Goal: Information Seeking & Learning: Learn about a topic

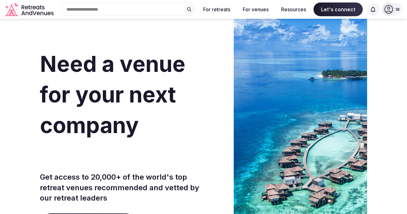
click at [397, 15] on div at bounding box center [392, 9] width 20 height 13
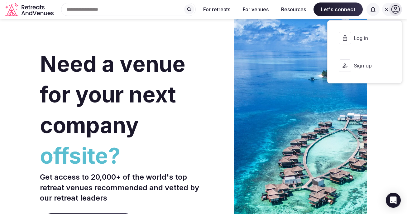
click at [397, 15] on div at bounding box center [395, 9] width 13 height 13
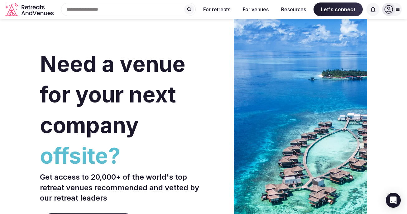
click at [173, 64] on span "Need a venue for your next company" at bounding box center [113, 95] width 146 height 88
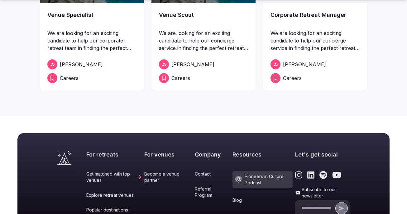
scroll to position [172, 0]
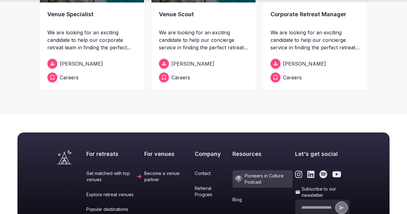
click at [319, 80] on link "Careers" at bounding box center [315, 77] width 89 height 10
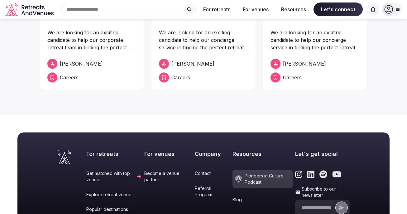
scroll to position [0, 0]
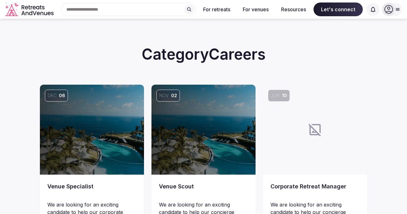
click at [283, 121] on div at bounding box center [315, 130] width 104 height 90
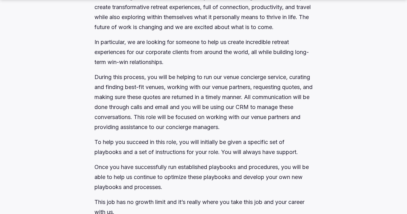
scroll to position [354, 0]
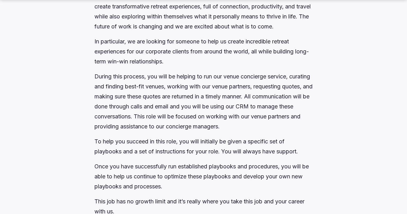
click at [233, 44] on p "In particular, we are looking for someone to help us create incredible retreat …" at bounding box center [204, 52] width 218 height 30
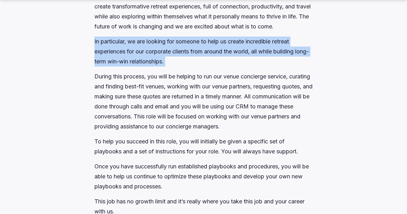
click at [233, 44] on p "In particular, we are looking for someone to help us create incredible retreat …" at bounding box center [204, 52] width 218 height 30
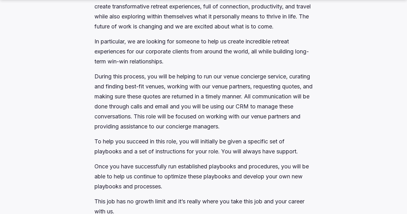
click at [223, 73] on p "During this process, you will be helping to run our venue concierge service, cu…" at bounding box center [204, 101] width 218 height 60
click at [208, 117] on p "During this process, you will be helping to run our venue concierge service, cu…" at bounding box center [204, 101] width 218 height 60
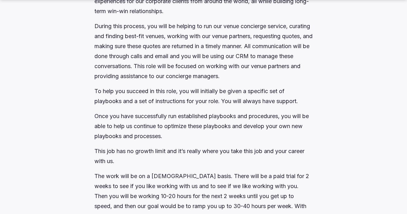
scroll to position [407, 0]
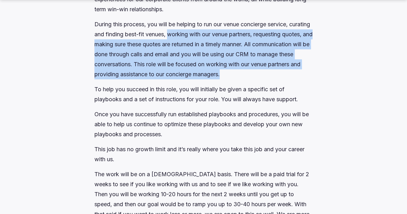
drag, startPoint x: 193, startPoint y: 36, endPoint x: 300, endPoint y: 76, distance: 114.1
click at [300, 76] on p "During this process, you will be helping to run our venue concierge service, cu…" at bounding box center [204, 49] width 218 height 60
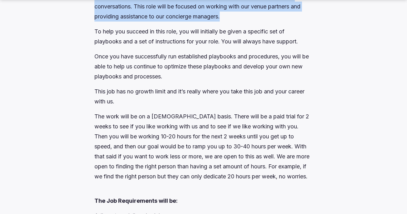
scroll to position [466, 0]
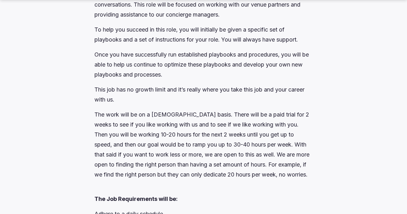
click at [160, 64] on p "Once you have successfully run established playbooks and procedures, you will b…" at bounding box center [204, 65] width 218 height 30
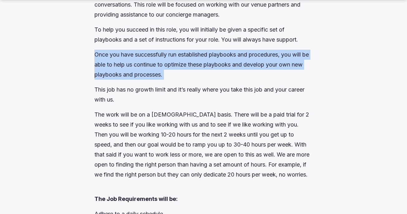
click at [160, 64] on p "Once you have successfully run established playbooks and procedures, you will b…" at bounding box center [204, 65] width 218 height 30
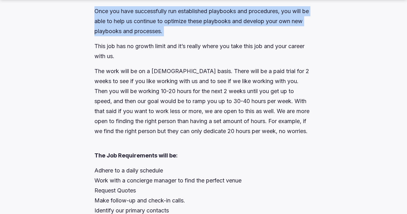
scroll to position [511, 0]
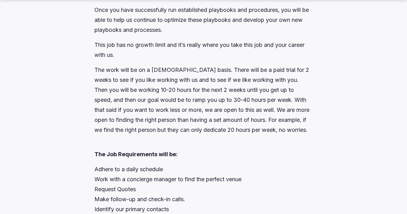
click at [137, 86] on p "The work will be on a contract basis. There will be a paid trial for 2 weeks to…" at bounding box center [204, 100] width 218 height 70
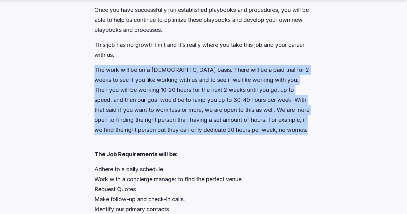
click at [137, 86] on p "The work will be on a contract basis. There will be a paid trial for 2 weeks to…" at bounding box center [204, 100] width 218 height 70
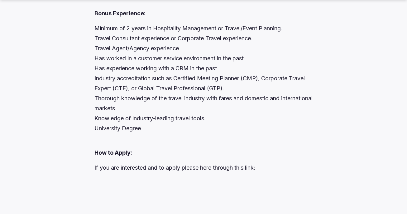
scroll to position [993, 0]
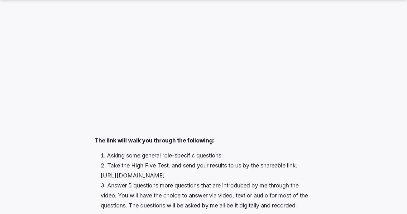
click at [150, 52] on div at bounding box center [204, 57] width 218 height 156
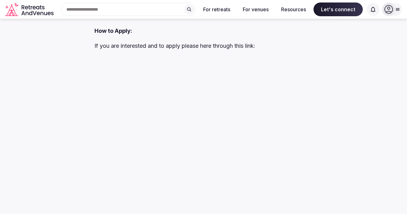
click at [156, 58] on div at bounding box center [204, 134] width 218 height 156
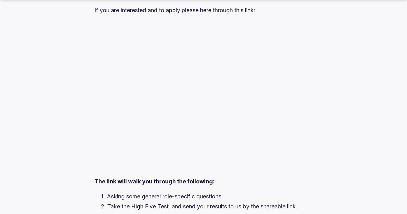
scroll to position [1156, 0]
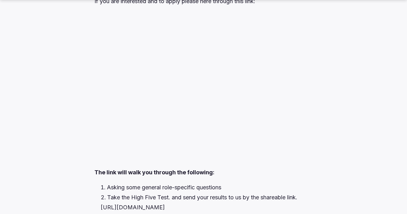
click at [184, 121] on div at bounding box center [204, 89] width 218 height 156
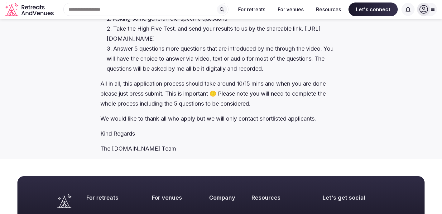
scroll to position [1253, 0]
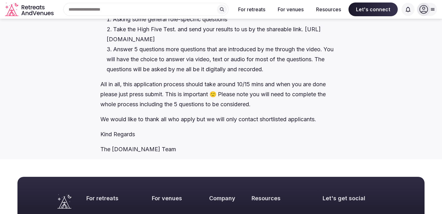
click at [133, 44] on li "Take the High Five Test. and send your results to us by the shareable link. htt…" at bounding box center [225, 34] width 236 height 20
drag, startPoint x: 175, startPoint y: 61, endPoint x: 99, endPoint y: 60, distance: 75.5
copy li "https://high5test.com/"
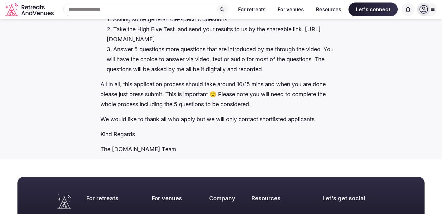
click at [127, 109] on p "All in all, this application process should take around 10/15 mins and when you…" at bounding box center [221, 94] width 242 height 30
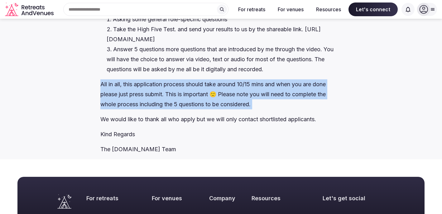
click at [127, 109] on p "All in all, this application process should take around 10/15 mins and when you…" at bounding box center [221, 94] width 242 height 30
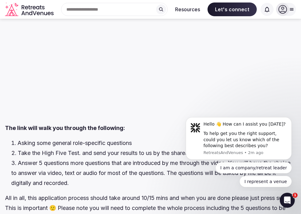
scroll to position [933, 0]
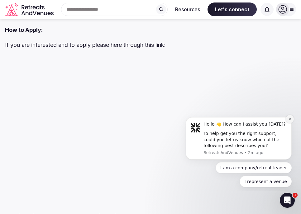
click at [290, 117] on button "Dismiss notification" at bounding box center [290, 119] width 8 height 8
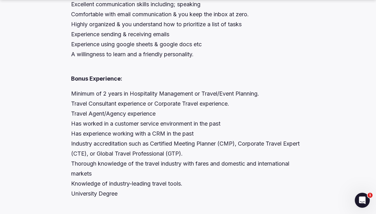
scroll to position [904, 0]
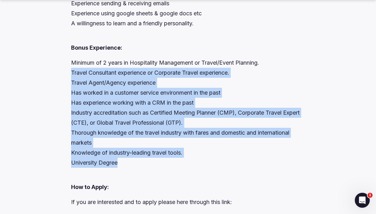
drag, startPoint x: 124, startPoint y: 170, endPoint x: 66, endPoint y: 74, distance: 112.3
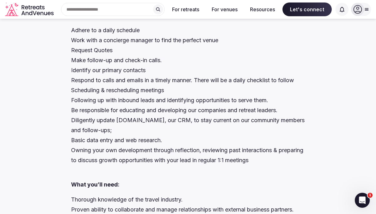
scroll to position [538, 0]
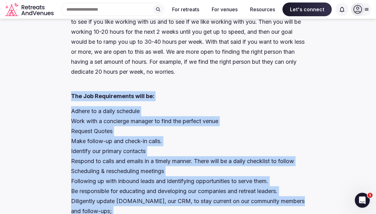
click at [71, 99] on strong "The Job Requirements will be:" at bounding box center [112, 96] width 83 height 7
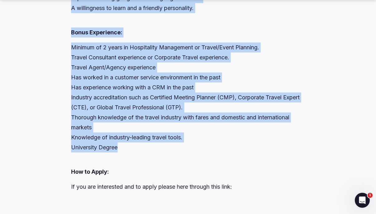
copy div "The Job Requirements will be: Adhere to a daily schedule Work with a concierge …"
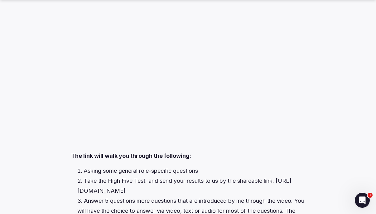
scroll to position [1122, 0]
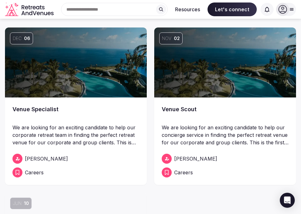
scroll to position [56, 0]
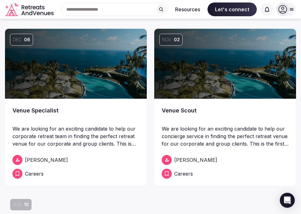
click at [202, 83] on img at bounding box center [225, 64] width 142 height 70
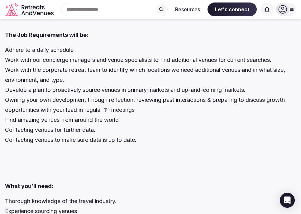
scroll to position [711, 0]
